Goal: Information Seeking & Learning: Check status

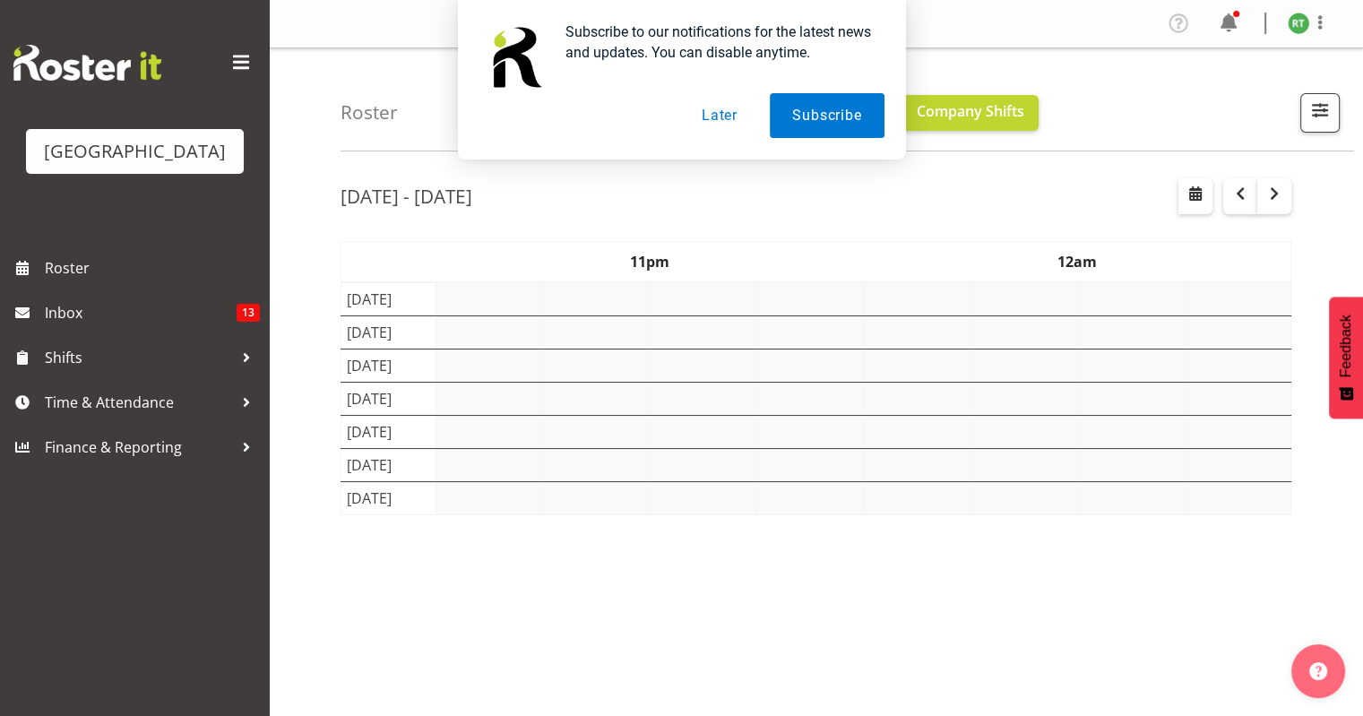
click at [719, 134] on button "Later" at bounding box center [719, 115] width 81 height 45
click at [721, 124] on button "Later" at bounding box center [719, 115] width 81 height 45
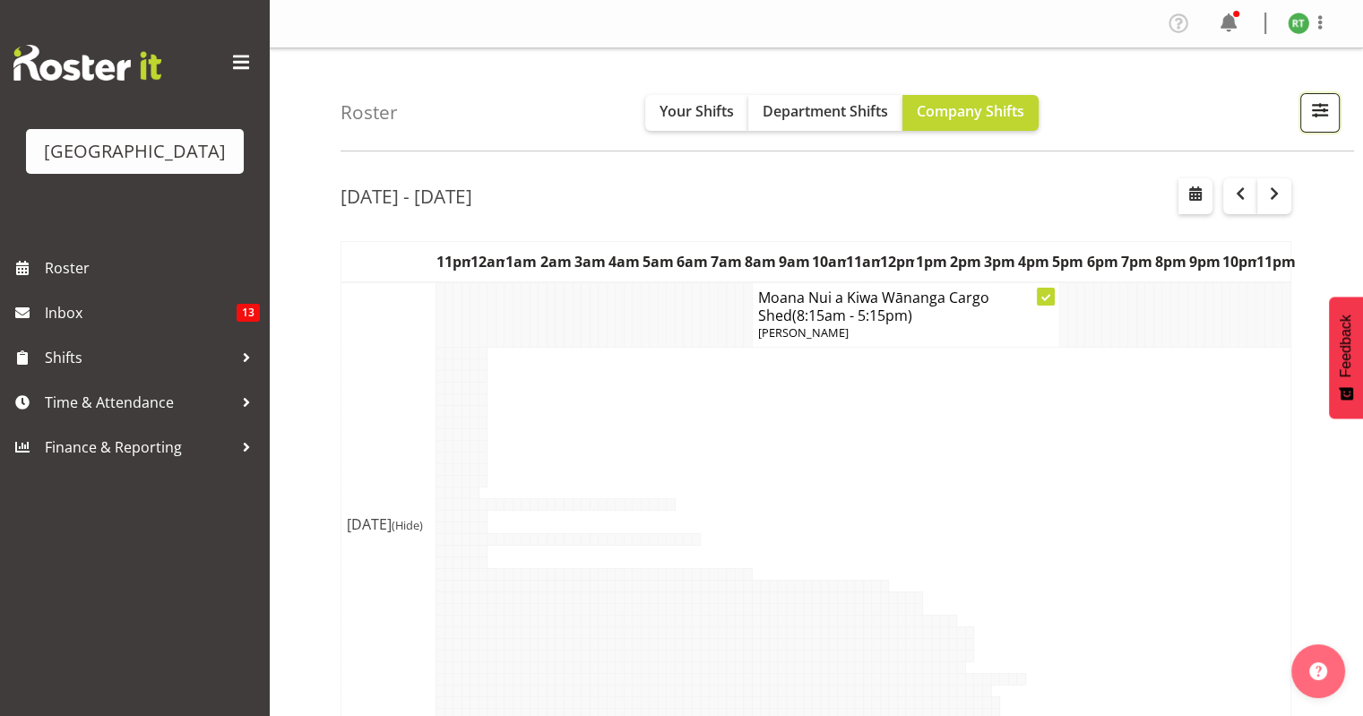
click at [1319, 118] on span "button" at bounding box center [1319, 110] width 23 height 23
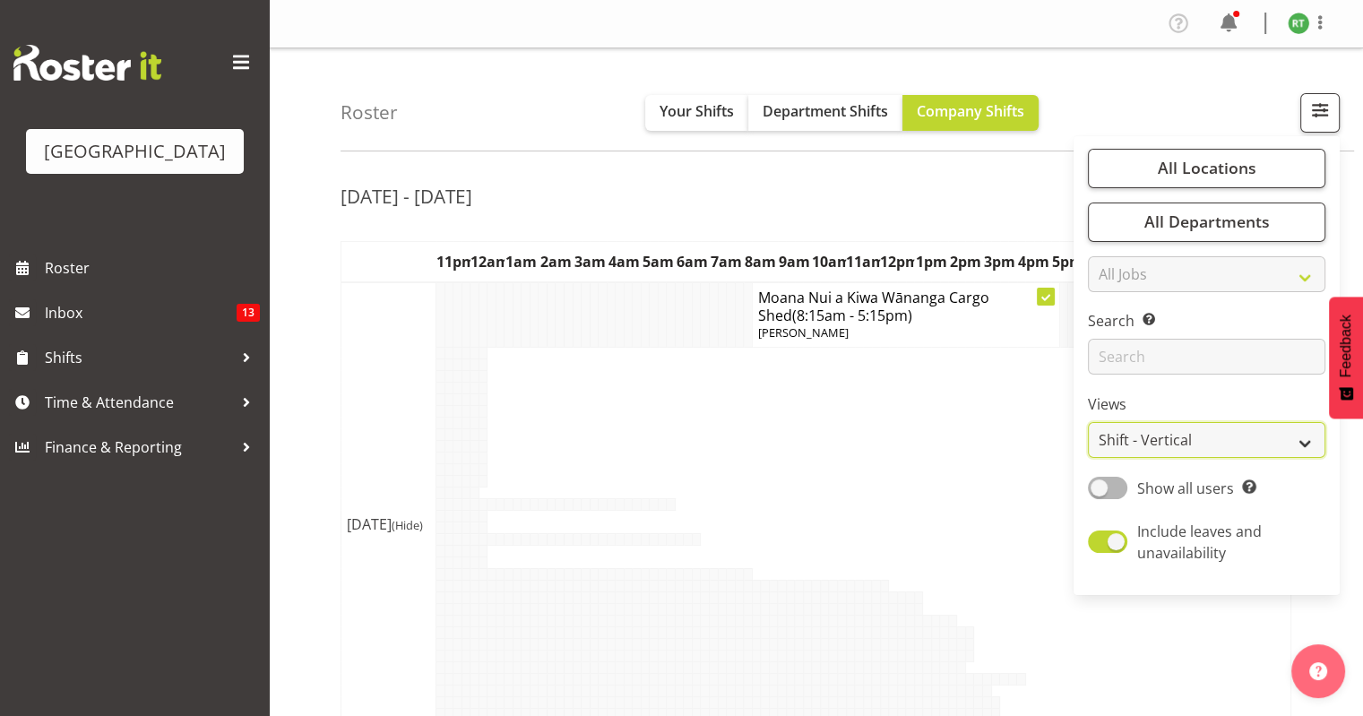
click at [1166, 444] on select "Staff Role Shift - Horizontal Shift - Vertical Staff - Location" at bounding box center [1206, 440] width 237 height 36
select select "shiftH"
click at [1088, 422] on select "Staff Role Shift - Horizontal Shift - Vertical Staff - Location" at bounding box center [1206, 440] width 237 height 36
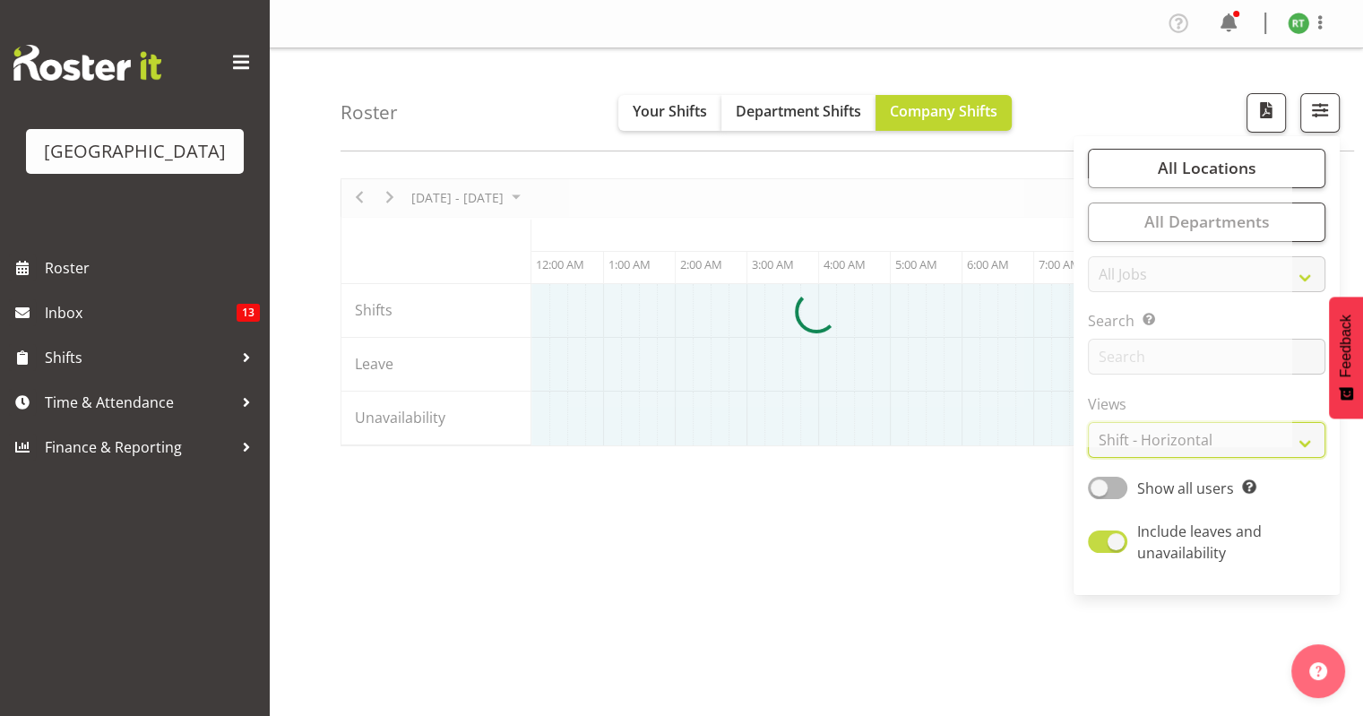
scroll to position [0, 645]
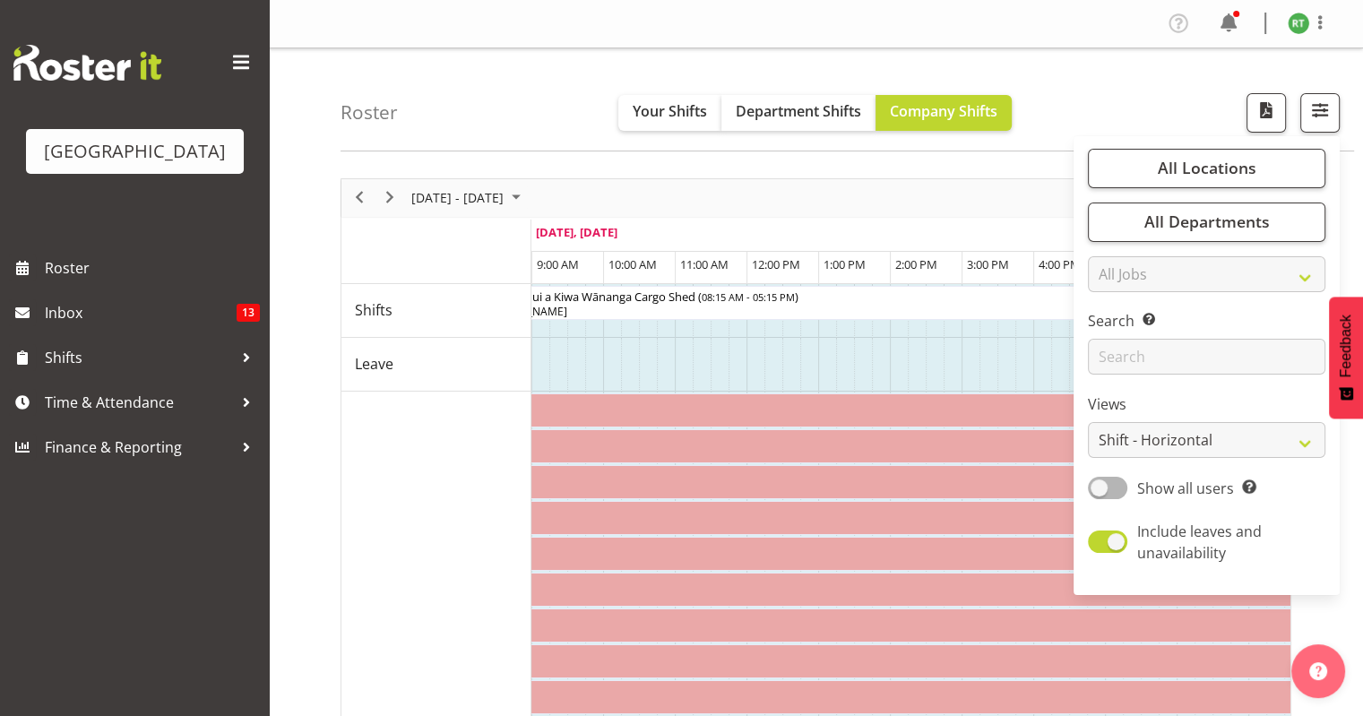
click at [1180, 89] on div "Roster Your Shifts Department Shifts Company Shifts All Locations [GEOGRAPHIC_D…" at bounding box center [846, 99] width 1013 height 103
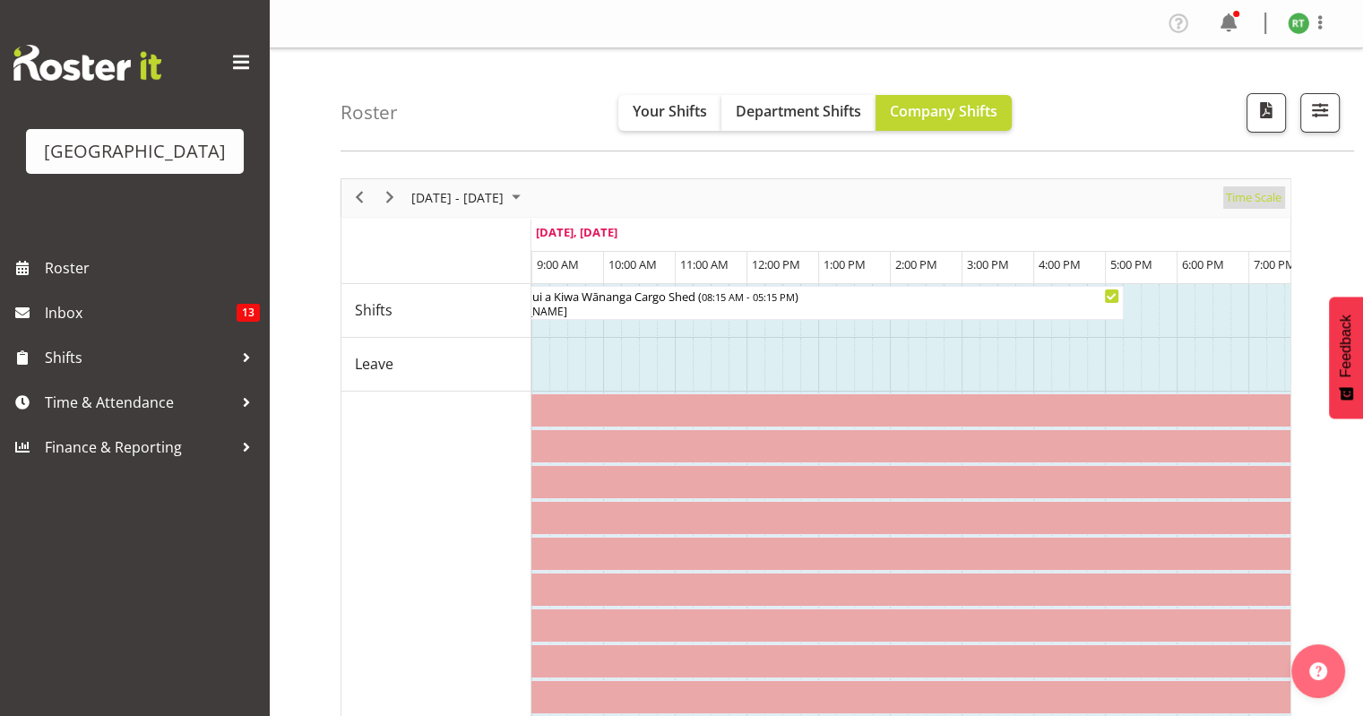
click at [1268, 202] on span "Time Scale" at bounding box center [1253, 197] width 59 height 22
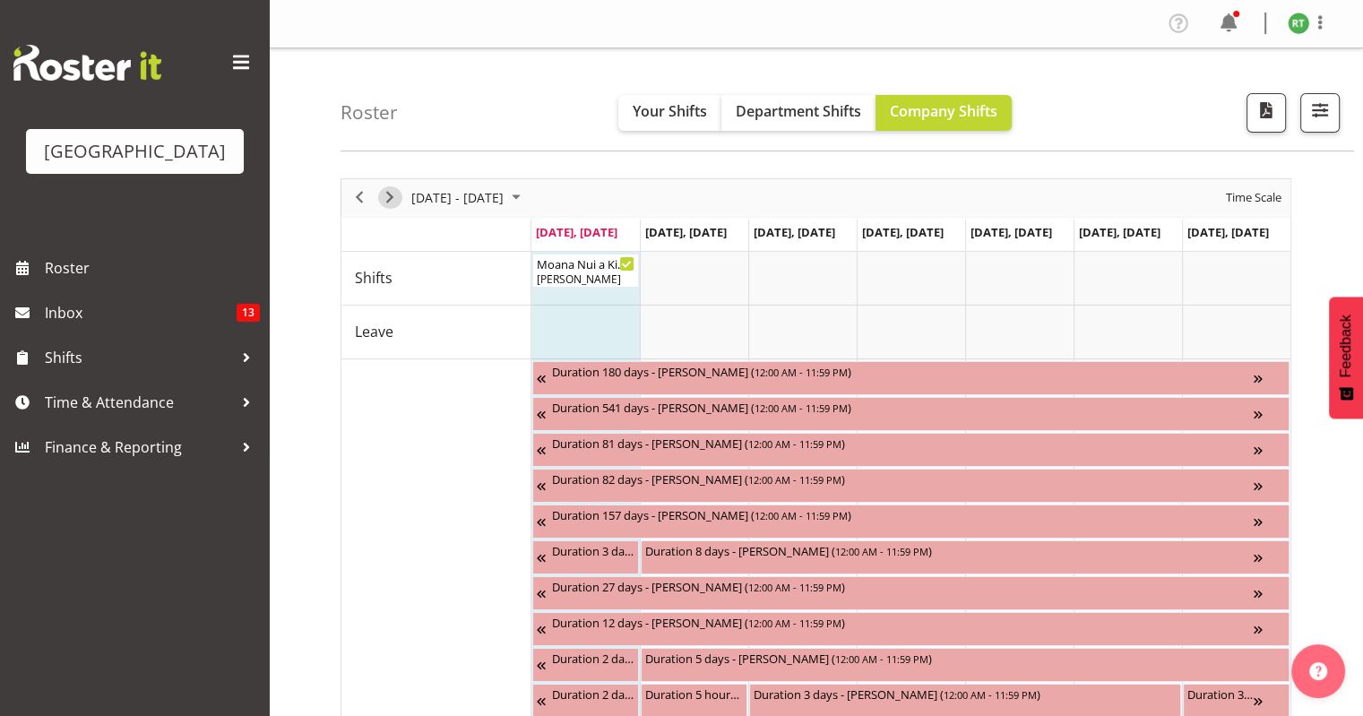
click at [393, 200] on span "Next" at bounding box center [389, 197] width 21 height 22
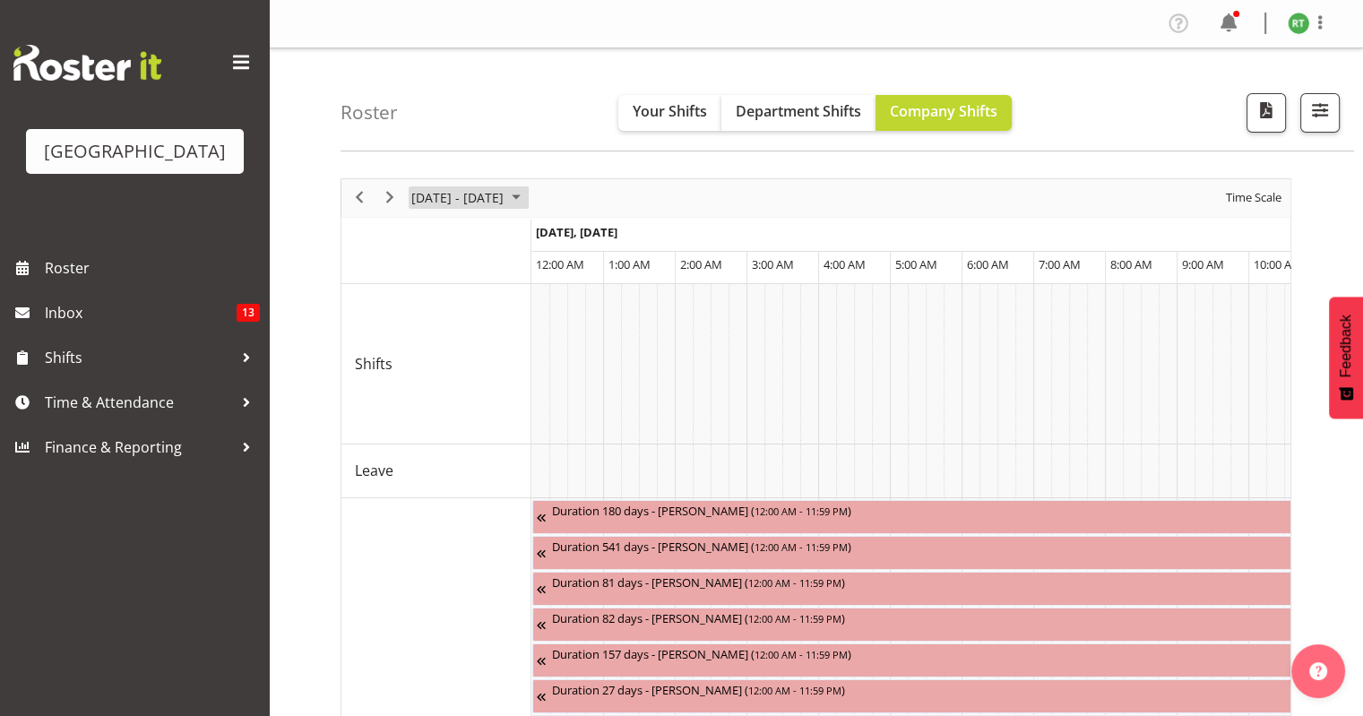
click at [505, 200] on span "[DATE] - [DATE]" at bounding box center [457, 197] width 96 height 22
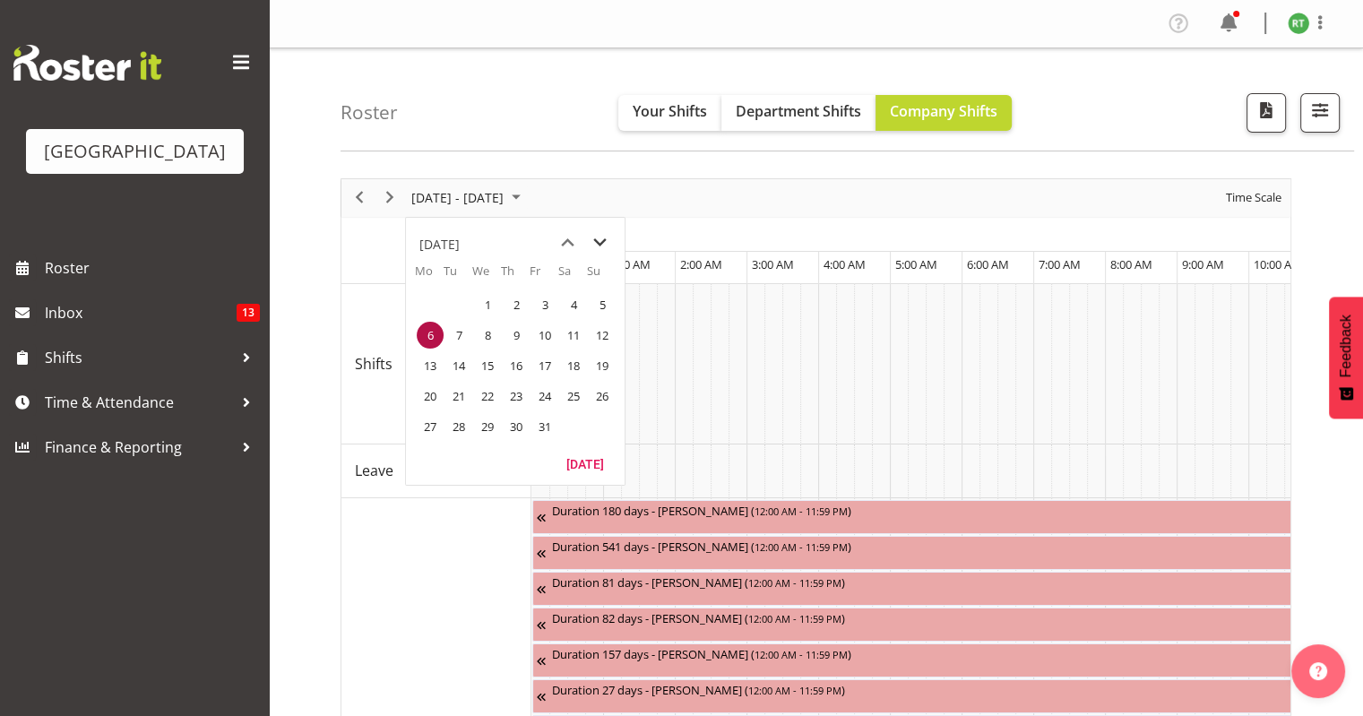
click at [603, 237] on span "next month" at bounding box center [599, 243] width 31 height 32
click at [554, 243] on span "previous month" at bounding box center [567, 243] width 31 height 32
click at [436, 390] on span "20" at bounding box center [430, 396] width 27 height 27
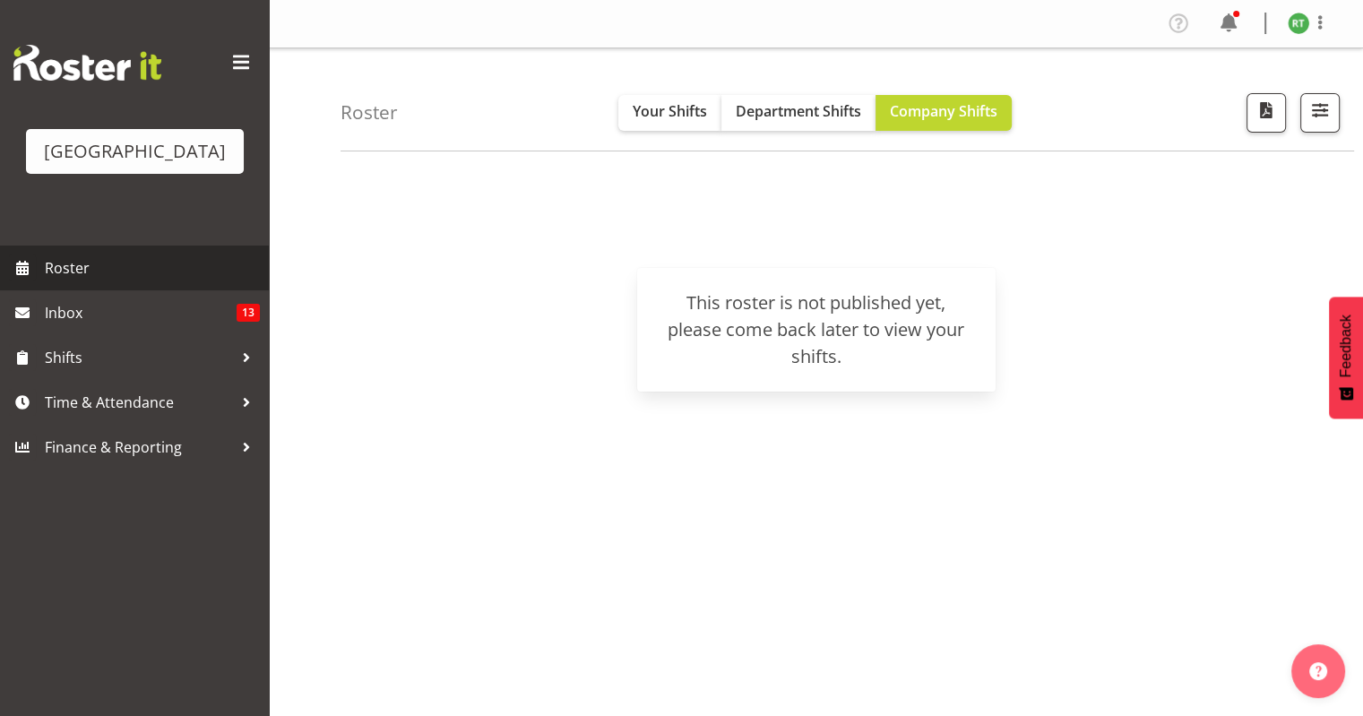
click at [74, 281] on span "Roster" at bounding box center [152, 267] width 215 height 27
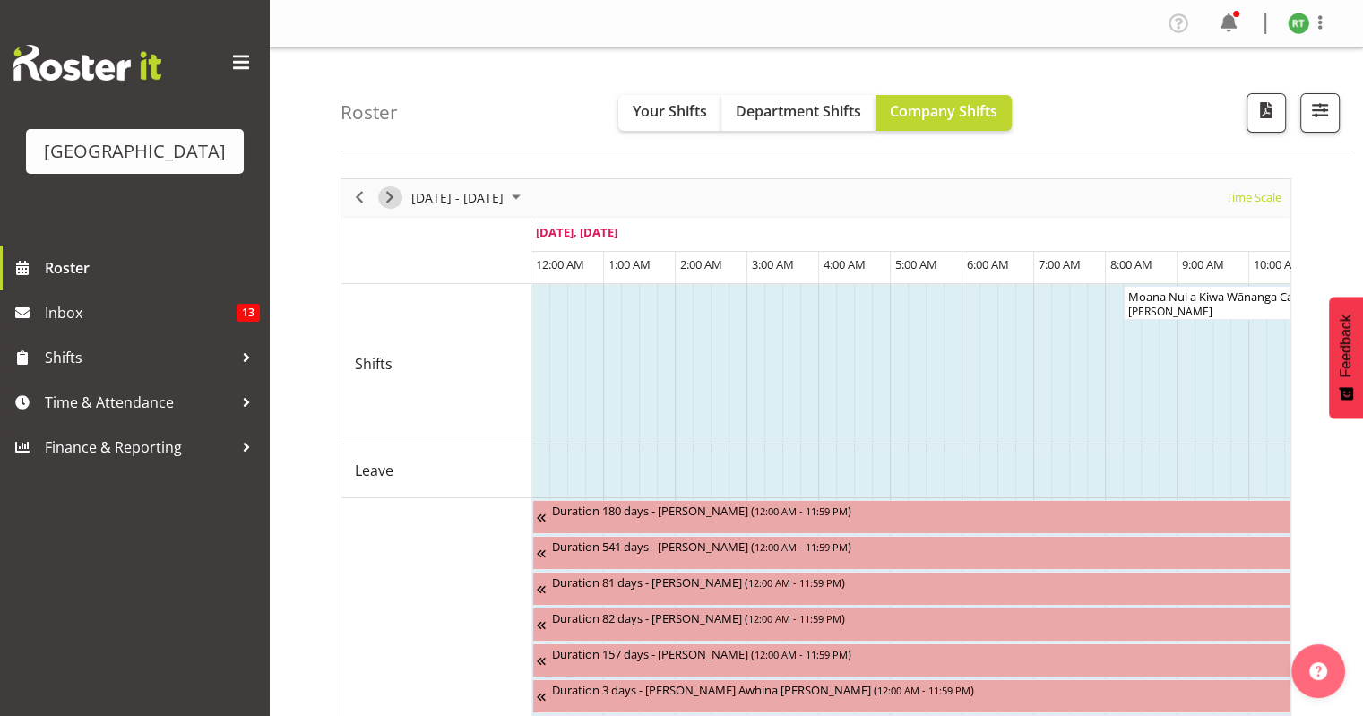
click at [391, 200] on span "Next" at bounding box center [389, 197] width 21 height 22
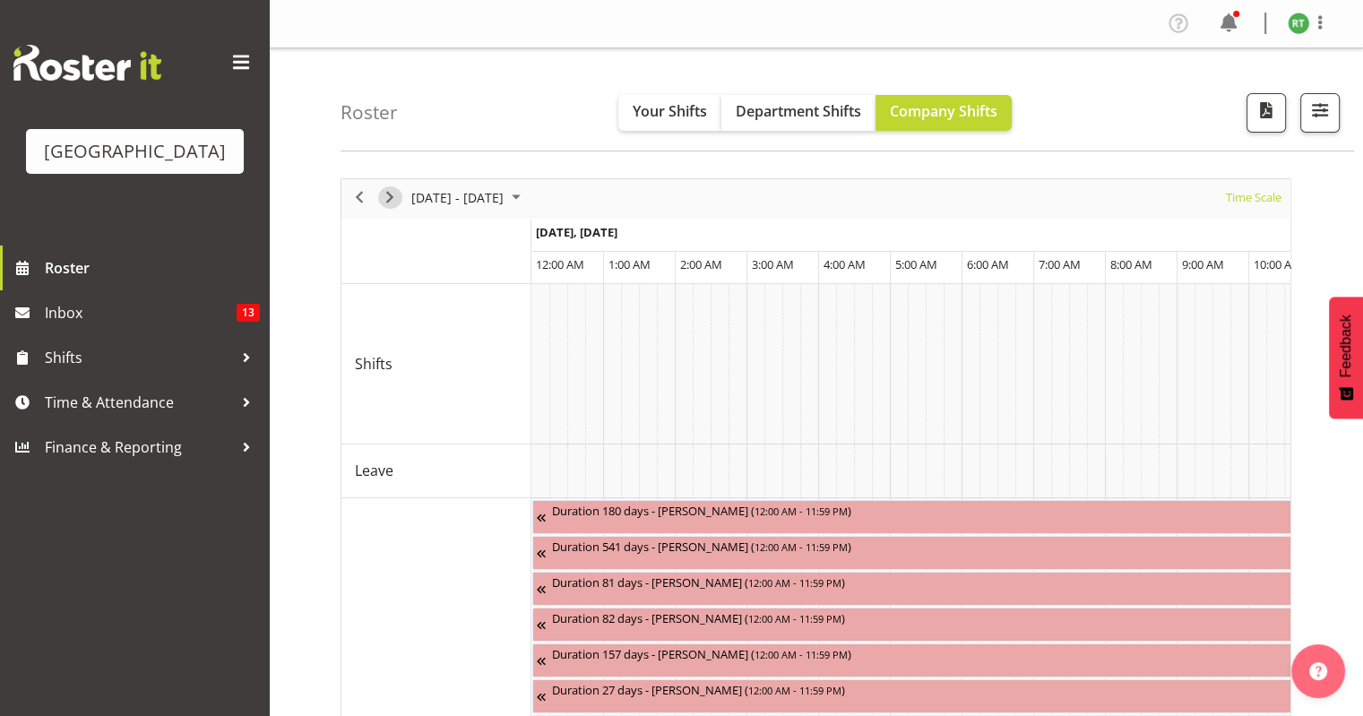
click at [391, 200] on span "Next" at bounding box center [389, 197] width 21 height 22
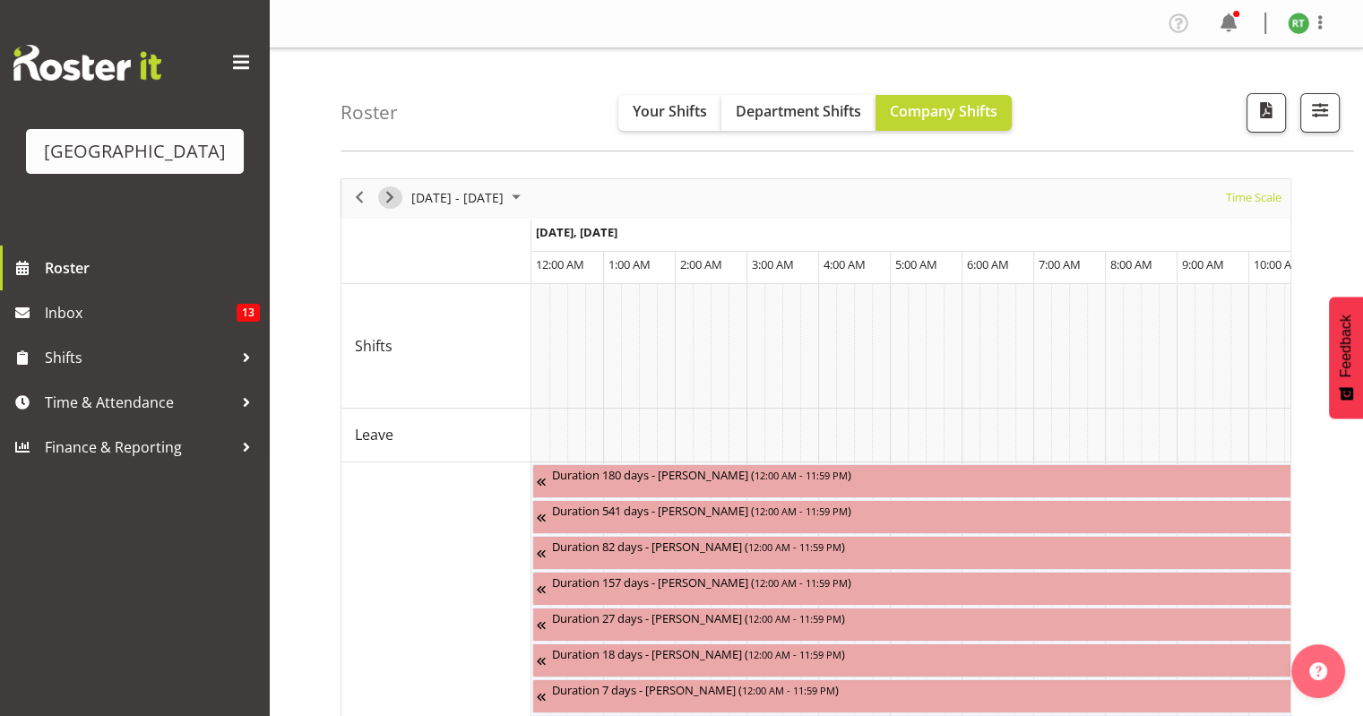
click at [1256, 200] on span "Time Scale" at bounding box center [1253, 197] width 59 height 22
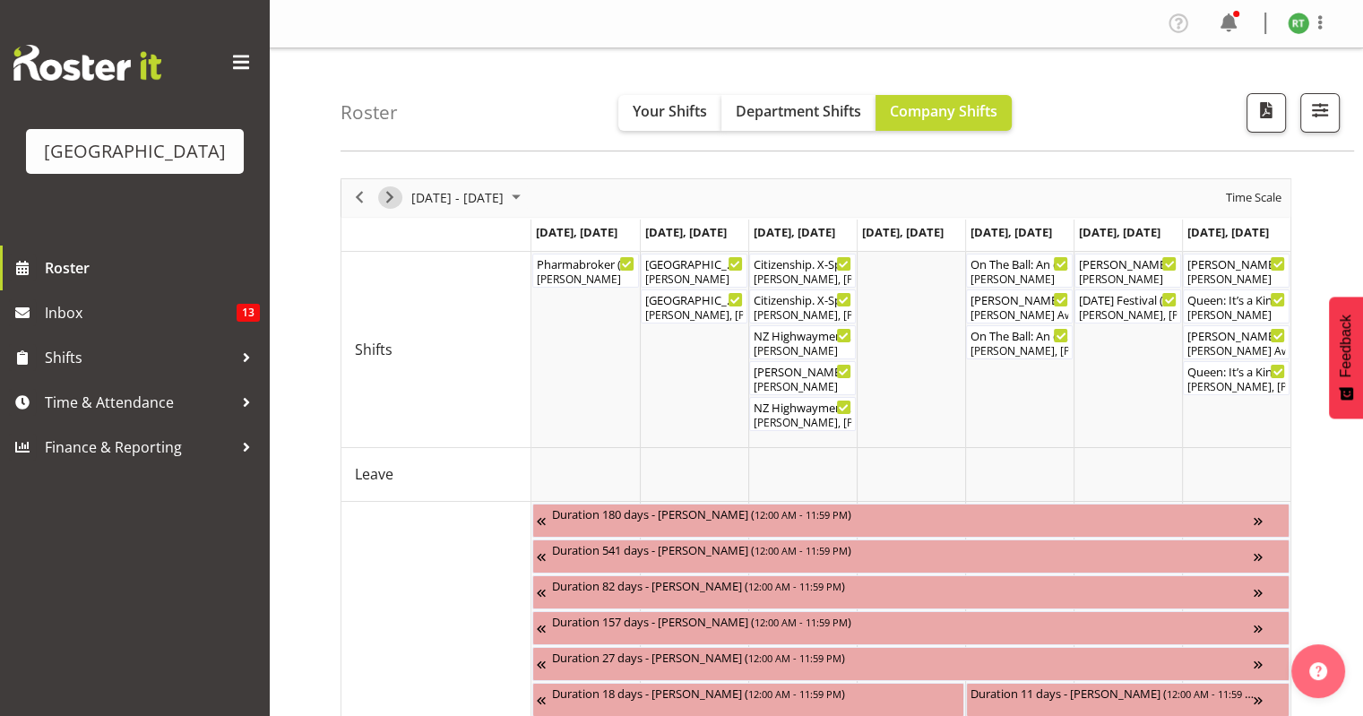
click at [386, 201] on span "Next" at bounding box center [389, 197] width 21 height 22
